Goal: Information Seeking & Learning: Learn about a topic

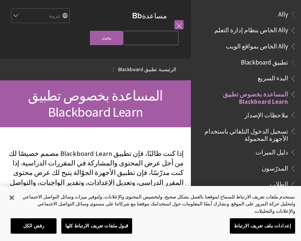
scroll to position [76, 0]
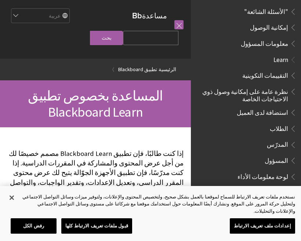
scroll to position [417, 0]
click at [283, 123] on span "الطلاب" at bounding box center [278, 128] width 18 height 10
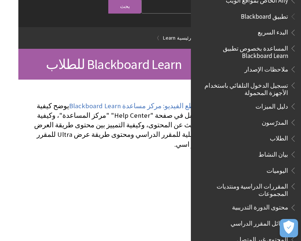
scroll to position [47, 0]
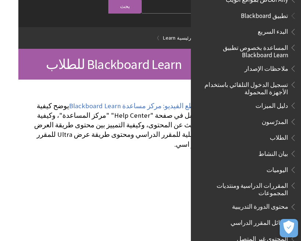
click at [285, 89] on span "تسجيل الدخول التلقائي باستخدام الأجهزة المحمولة" at bounding box center [243, 86] width 88 height 17
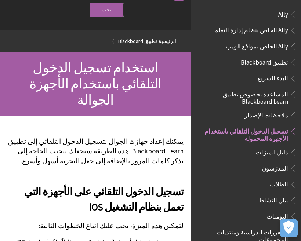
click at [279, 94] on span "المساعدة بخصوص تطبيق Blackboard Learn" at bounding box center [243, 96] width 88 height 17
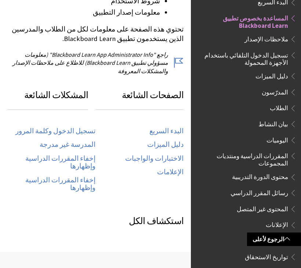
scroll to position [337, 0]
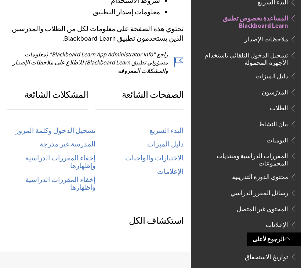
click at [40, 127] on link "تسجيل الدخول وكلمة المرور" at bounding box center [55, 131] width 80 height 8
